Goal: Task Accomplishment & Management: Manage account settings

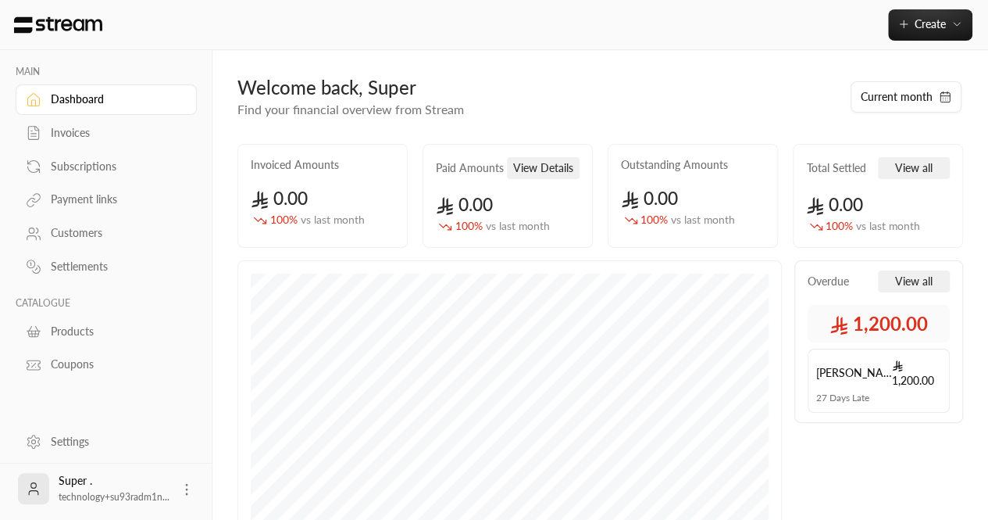
click at [195, 487] on div "Super . technology+su93radm1n..." at bounding box center [106, 488] width 181 height 50
click at [182, 487] on icon at bounding box center [187, 489] width 16 height 16
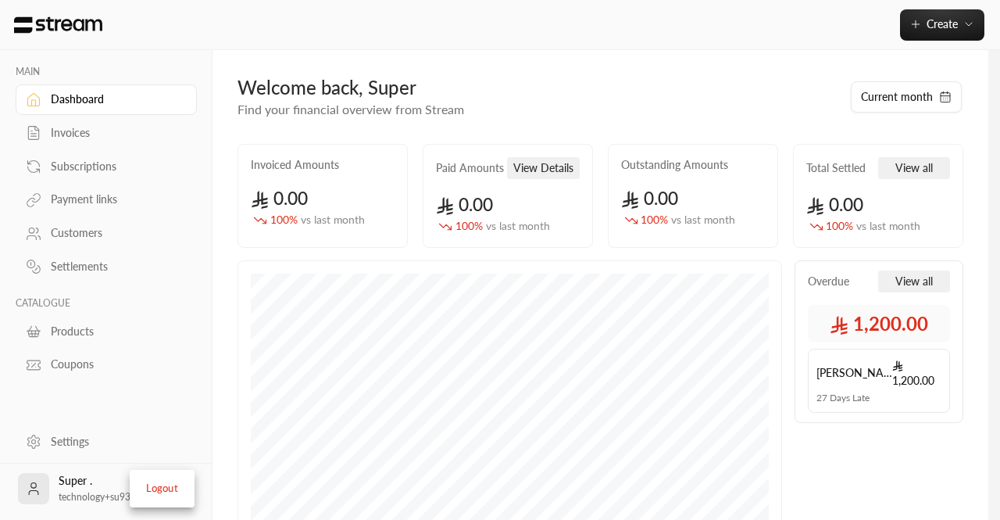
click at [144, 482] on li "Logout" at bounding box center [162, 488] width 57 height 25
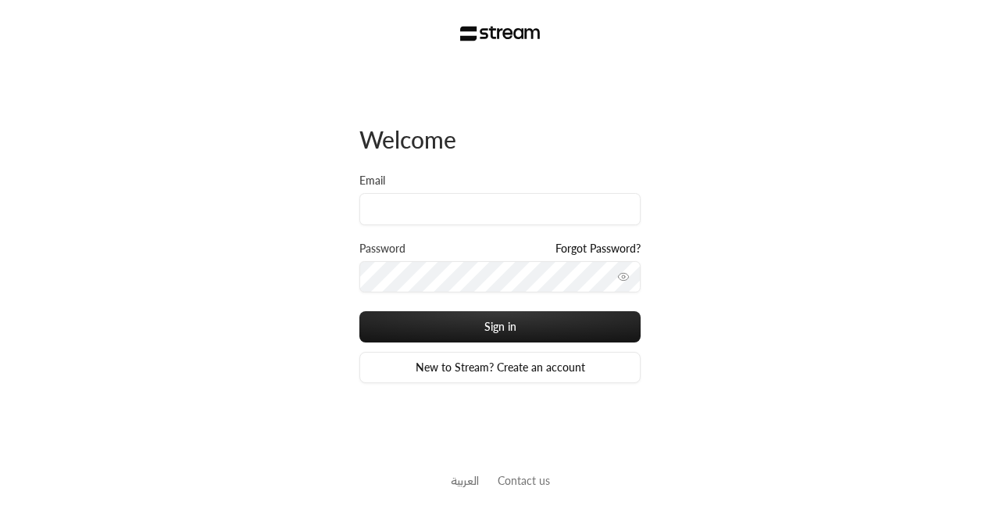
click at [402, 226] on div "Email" at bounding box center [499, 207] width 281 height 68
click at [397, 212] on input "Email" at bounding box center [499, 209] width 281 height 32
paste input "technology+su93radm1n_jazan@streampay.sa"
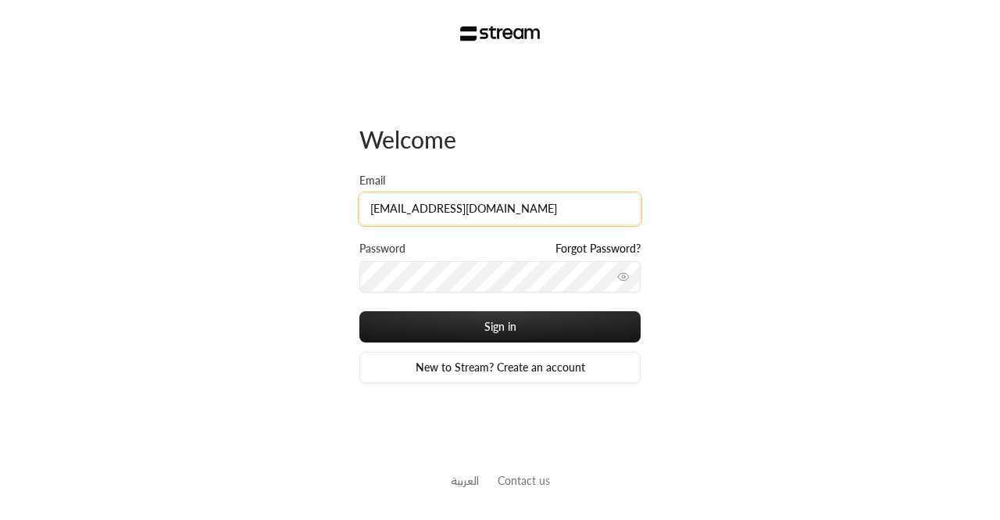
type input "technology+su93radm1n_jazan@streampay.sa"
click at [359, 311] on button "Sign in" at bounding box center [499, 326] width 281 height 31
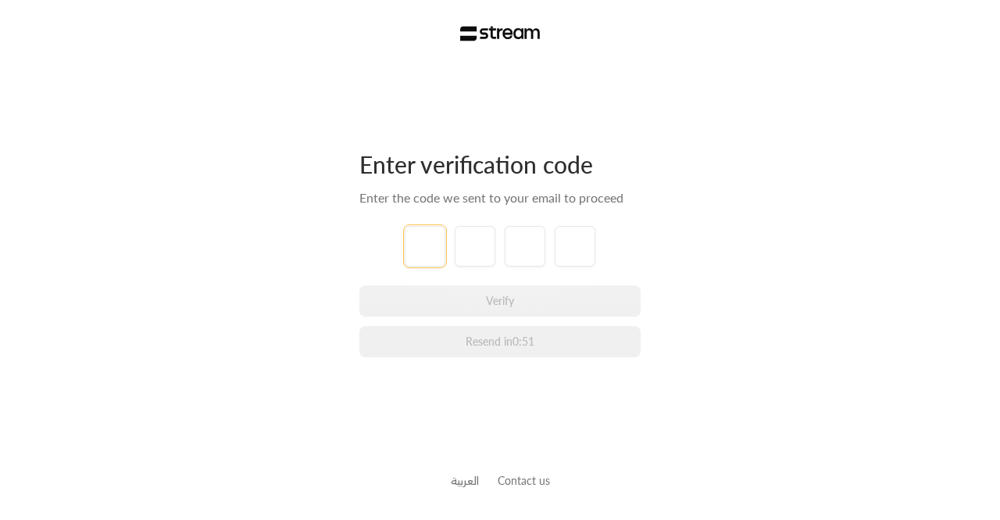
paste input "3"
type input "3"
type input "8"
type input "9"
type input "0"
